Goal: Communication & Community: Answer question/provide support

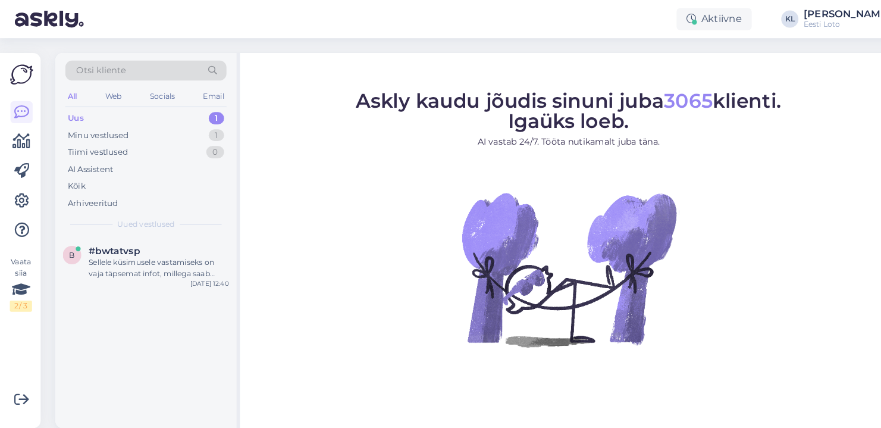
click at [153, 111] on div "Uus 1" at bounding box center [141, 114] width 156 height 17
click at [151, 248] on div "Sellele küsimusele vastamiseks on vaja täpsemat infot, millega saab aidata koll…" at bounding box center [154, 258] width 136 height 21
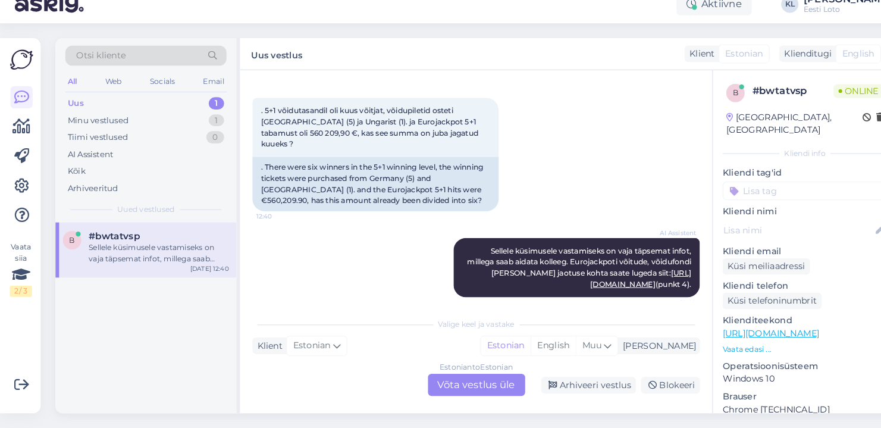
scroll to position [170, 0]
click at [439, 375] on div "Estonian to Estonian Võta vestlus üle" at bounding box center [460, 385] width 94 height 21
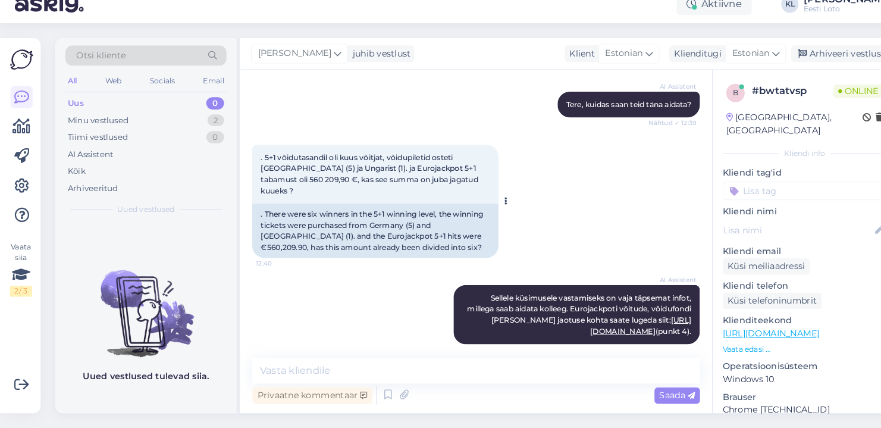
scroll to position [0, 0]
click at [324, 365] on textarea at bounding box center [460, 372] width 432 height 25
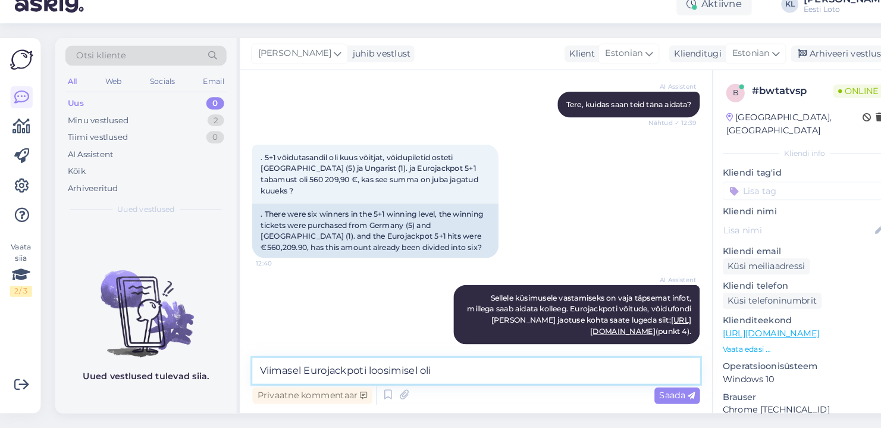
paste textarea "560 209,90"
click at [422, 360] on textarea "Viimasel Eurojackpoti loosimisel oli 560 209,90" at bounding box center [460, 372] width 432 height 25
drag, startPoint x: 441, startPoint y: 359, endPoint x: 241, endPoint y: 354, distance: 199.3
click at [241, 355] on div "Vestlus algas [DATE] tere 12:39 hello AI Assistent [PERSON_NAME], kuidas saan t…" at bounding box center [460, 247] width 456 height 331
click at [580, 360] on textarea "Võidusummat ei jagata võitjate vahel, st et igaüks sai 560 209,90" at bounding box center [460, 372] width 432 height 25
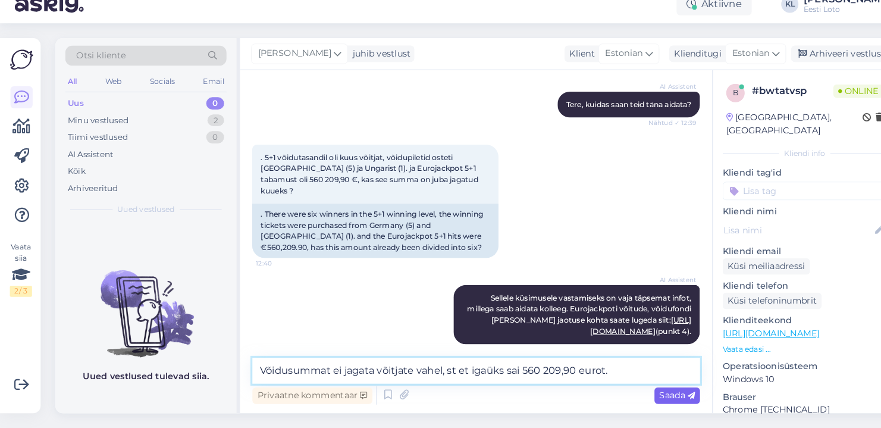
type textarea "Võidusummat ei jagata võitjate vahel, st et igaüks sai 560 209,90 eurot."
click at [649, 391] on span "Saada" at bounding box center [654, 396] width 34 height 11
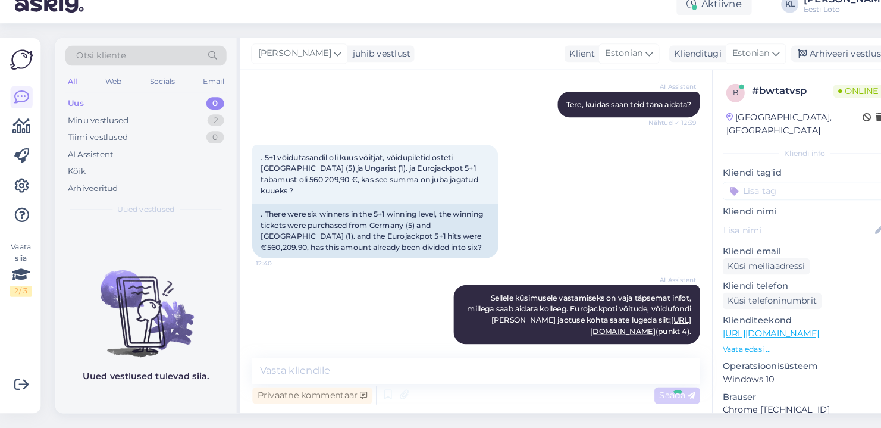
scroll to position [187, 0]
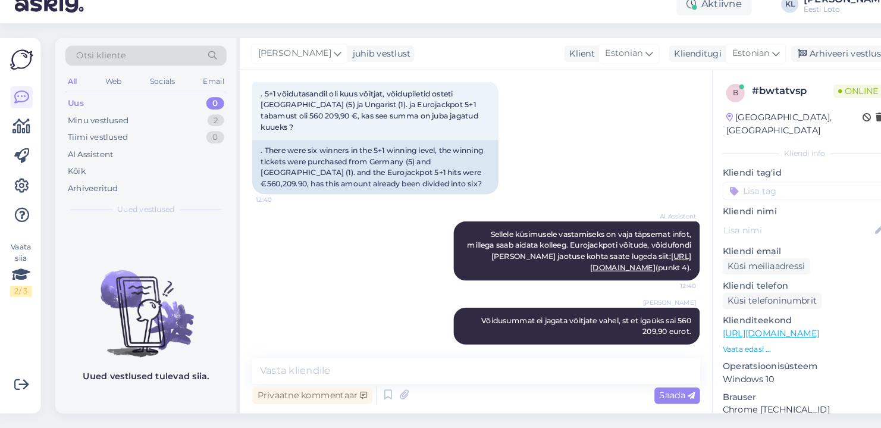
click at [761, 190] on input at bounding box center [777, 199] width 159 height 18
type input "või"
click at [731, 228] on span "Võit" at bounding box center [726, 231] width 14 height 7
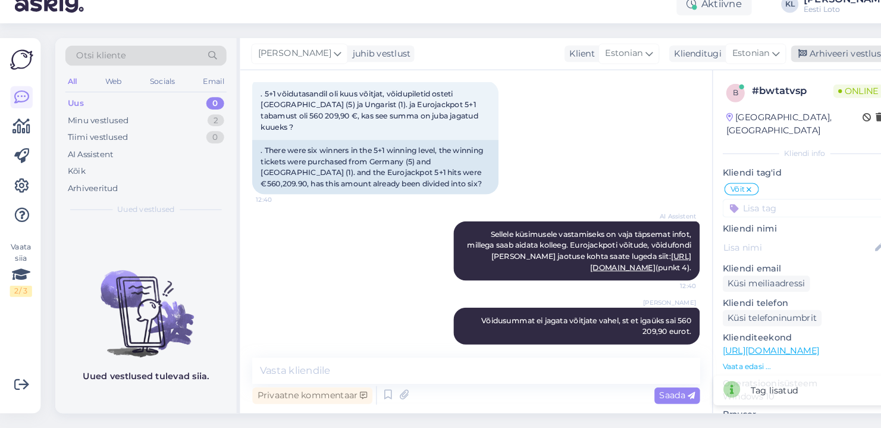
click at [818, 58] on div "Arhiveeri vestlus" at bounding box center [810, 66] width 92 height 16
